Goal: Find contact information: Find contact information

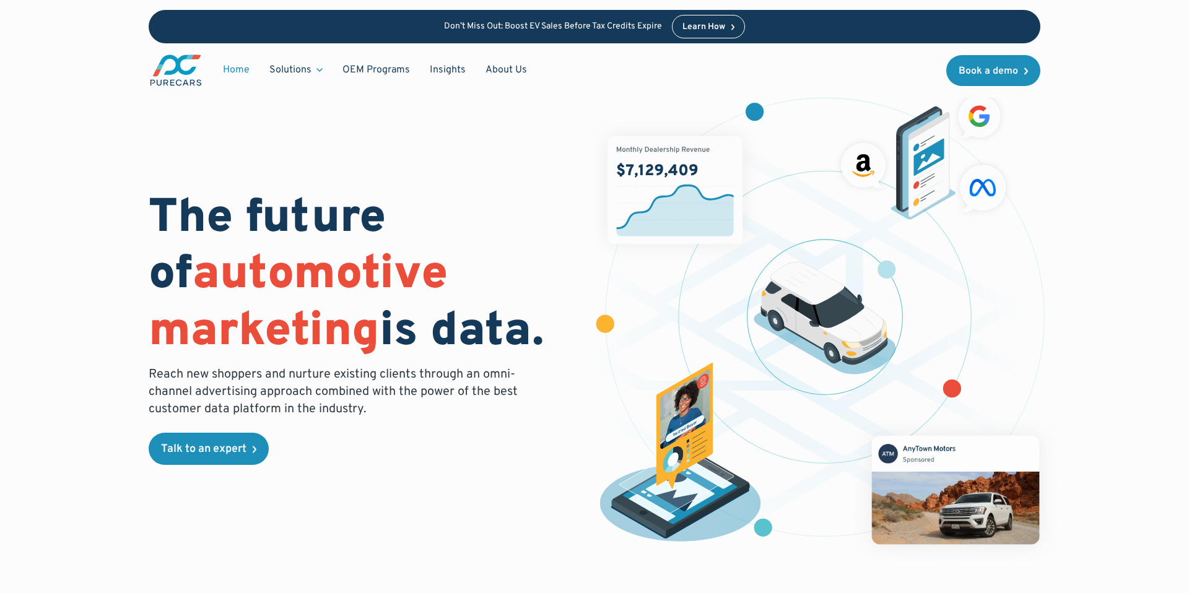
click at [238, 66] on link "Home" at bounding box center [236, 70] width 46 height 24
click at [507, 74] on link "About Us" at bounding box center [505, 70] width 61 height 24
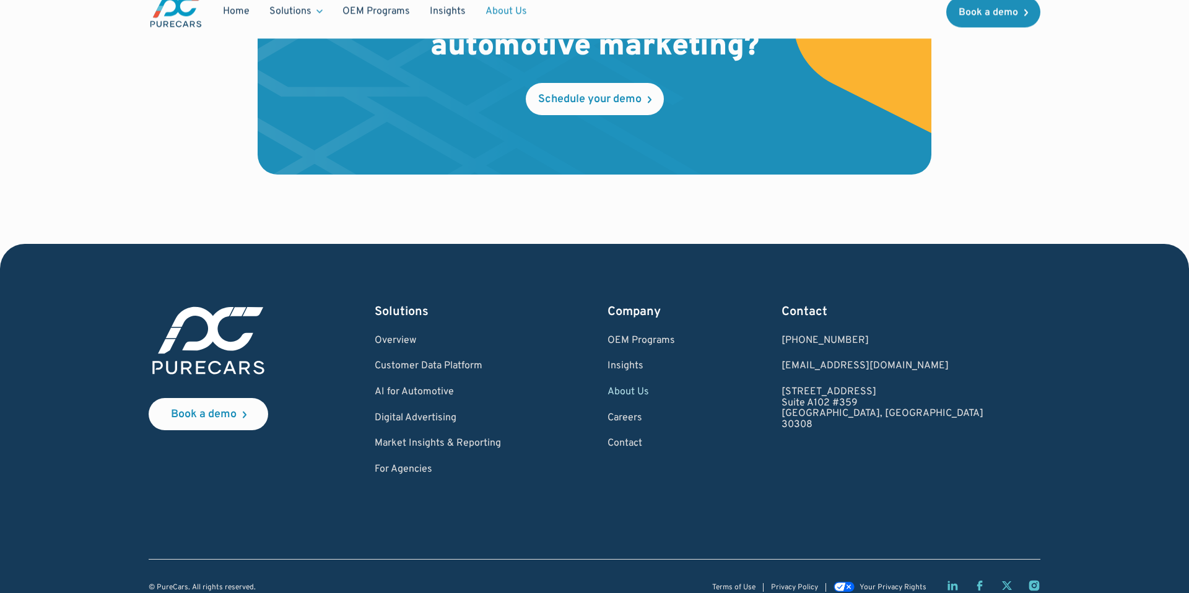
scroll to position [3627, 0]
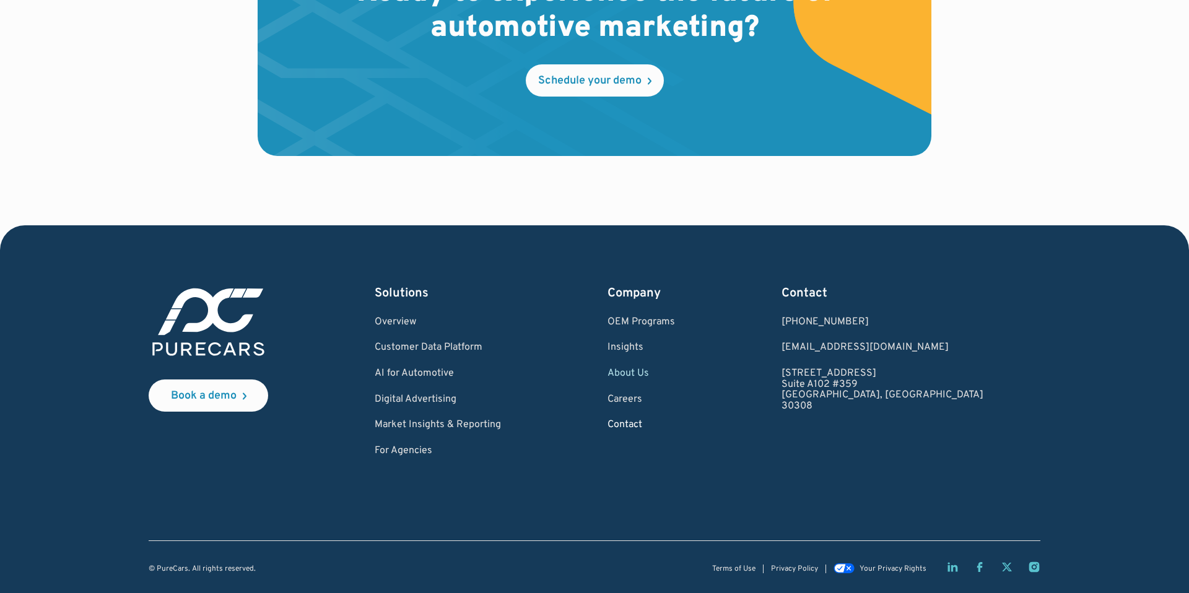
click at [675, 424] on link "Contact" at bounding box center [640, 425] width 67 height 11
click at [675, 426] on link "Contact" at bounding box center [640, 425] width 67 height 11
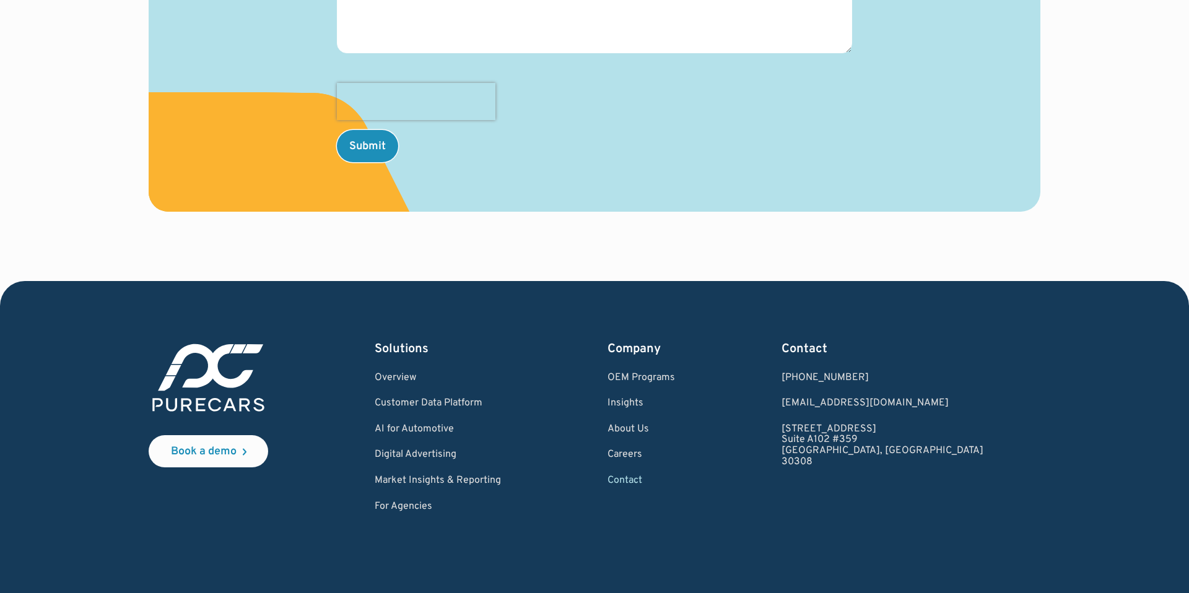
scroll to position [673, 0]
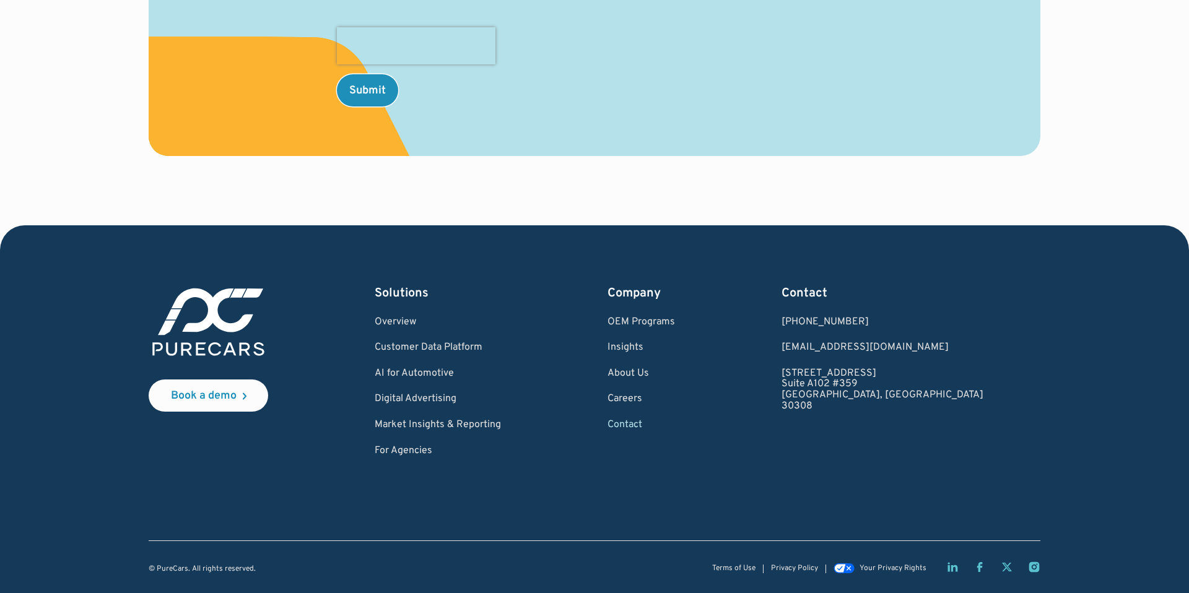
click at [981, 563] on icon "Facebook page" at bounding box center [980, 567] width 6 height 10
